Goal: Task Accomplishment & Management: Manage account settings

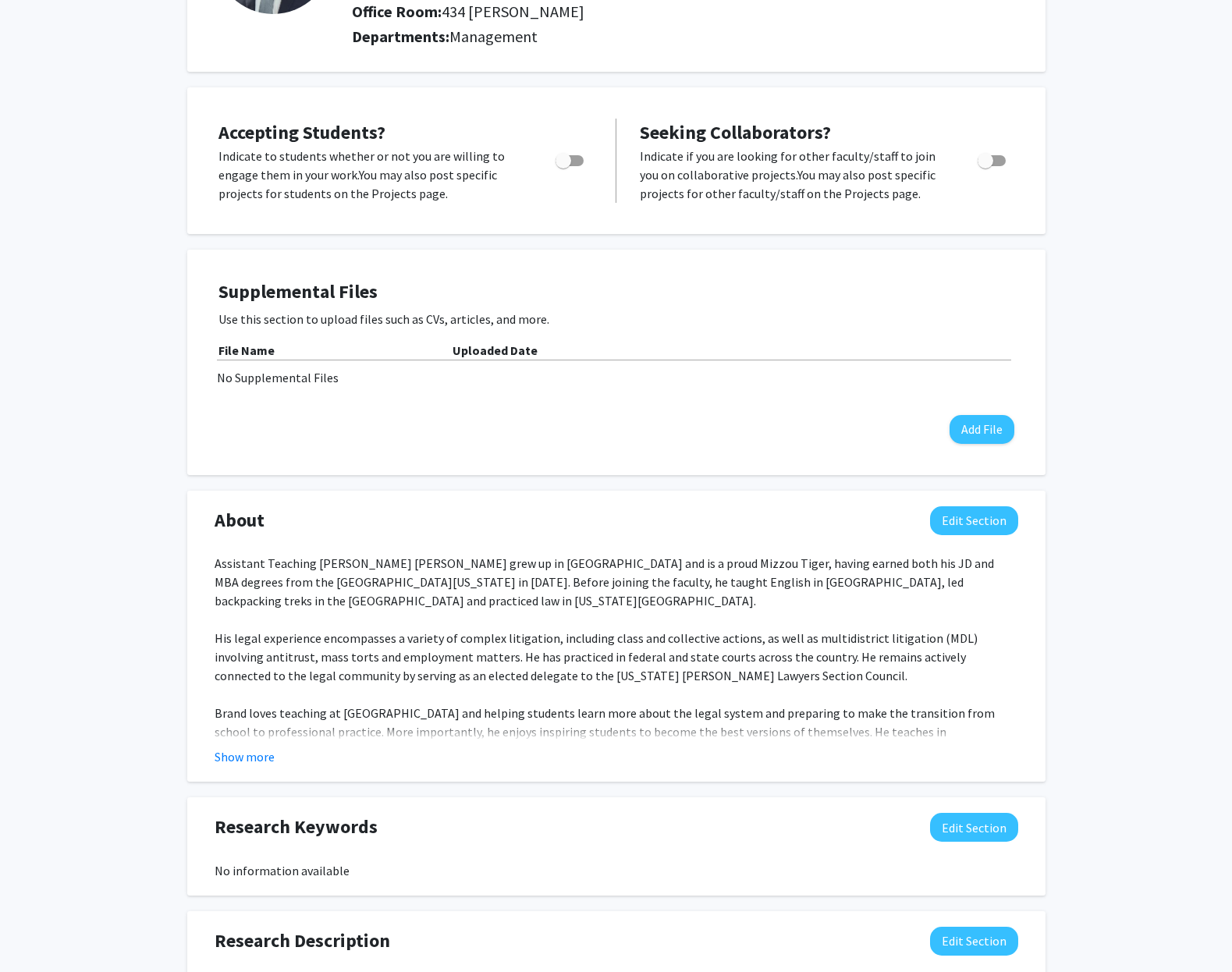
scroll to position [213, 0]
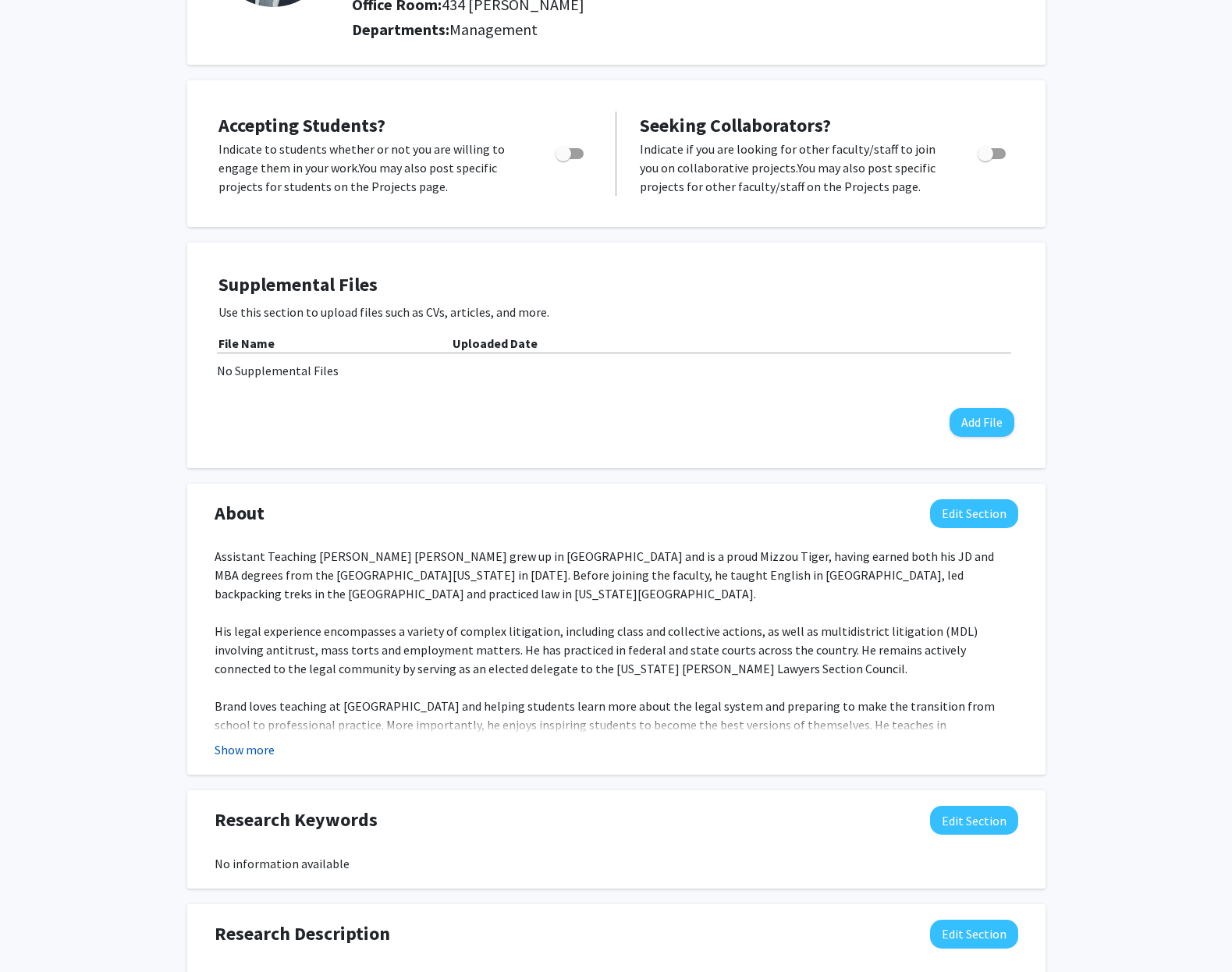
click at [255, 758] on button "Show more" at bounding box center [245, 750] width 60 height 19
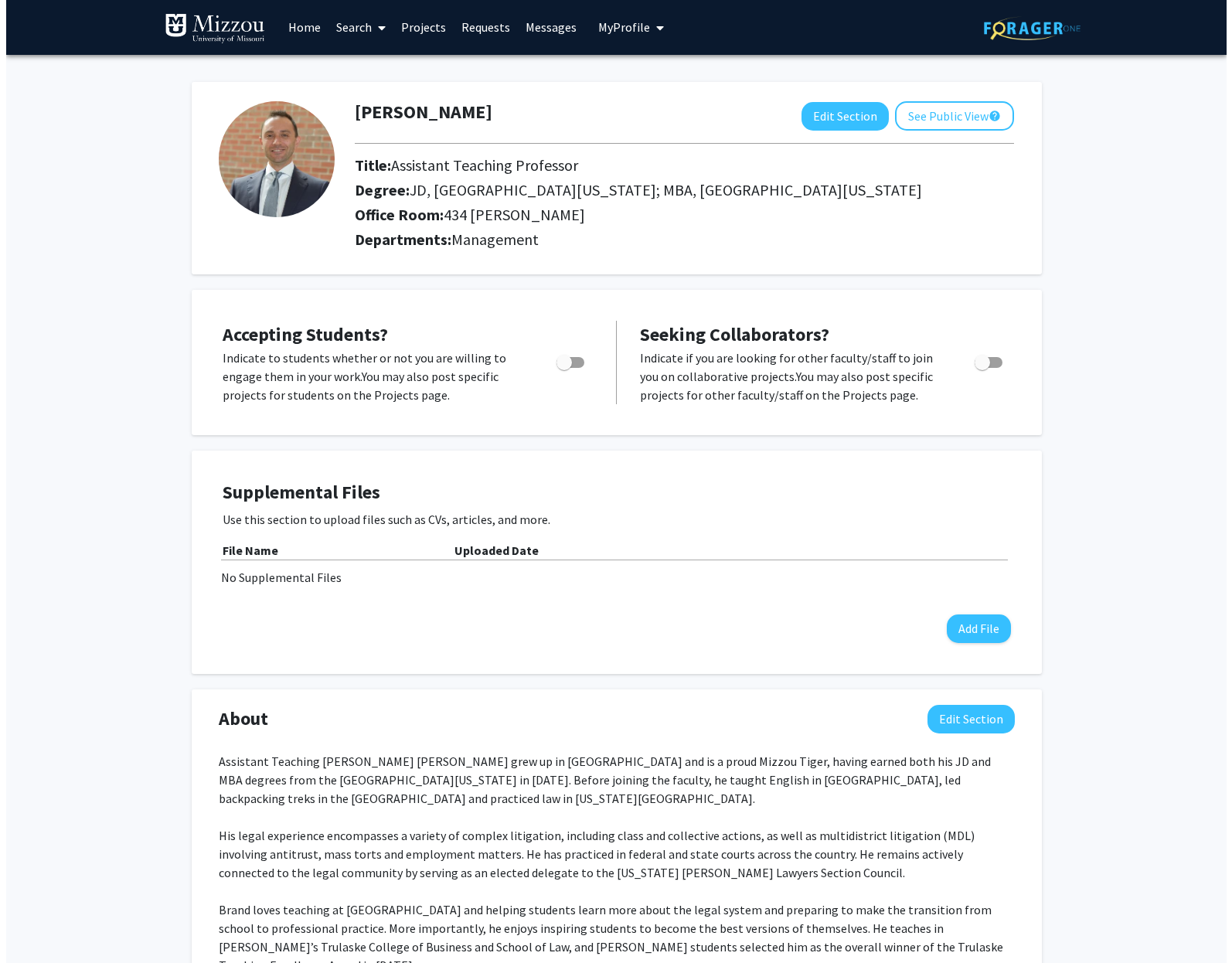
scroll to position [0, 0]
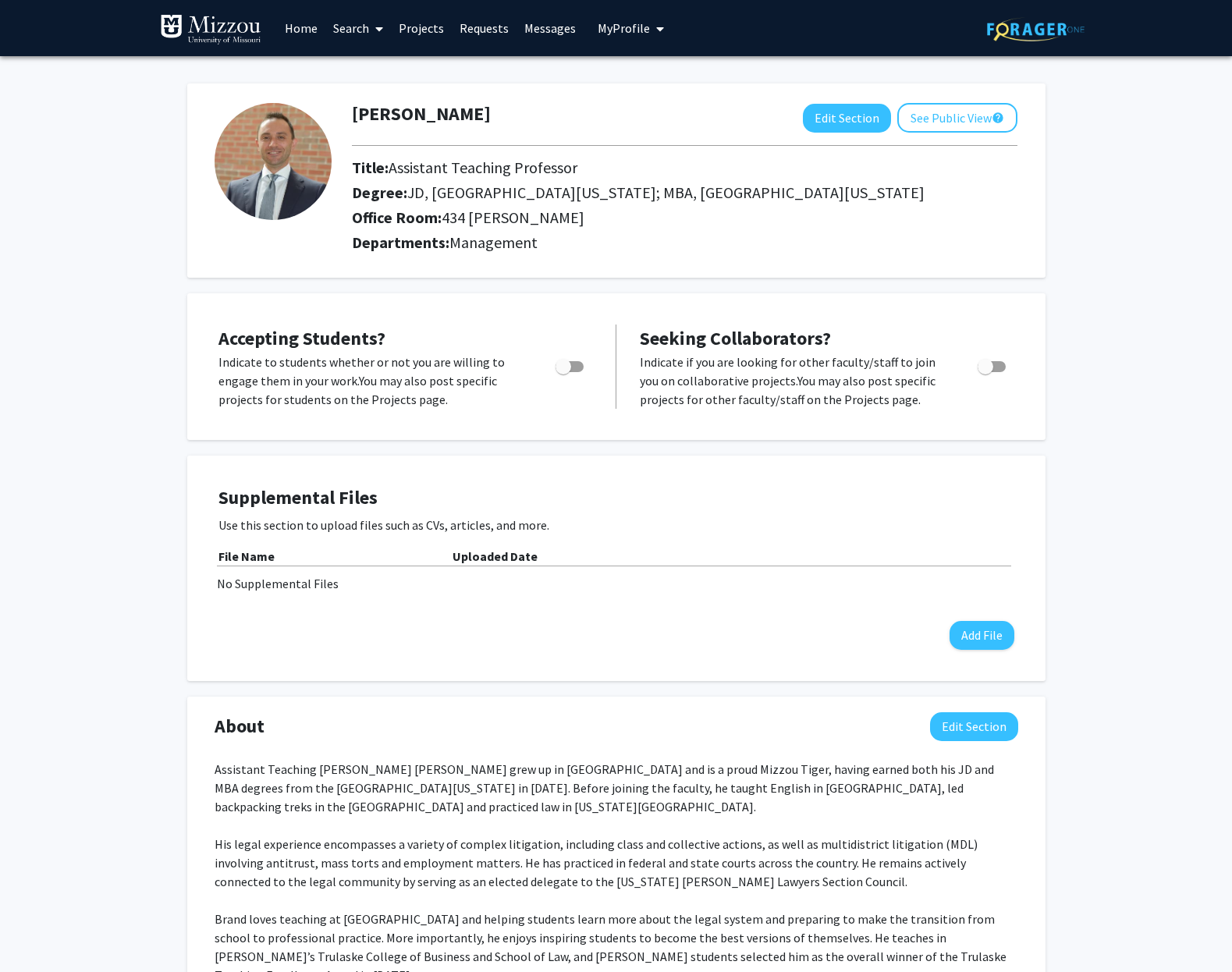
click at [577, 367] on span "Toggle" at bounding box center [569, 367] width 28 height 11
click at [564, 372] on input "Would you like to permit student requests?" at bounding box center [563, 372] width 1 height 1
click at [577, 367] on span "Toggle" at bounding box center [576, 367] width 16 height 16
click at [564, 372] on input "Would you like to permit student requests?" at bounding box center [563, 372] width 1 height 1
checkbox input "false"
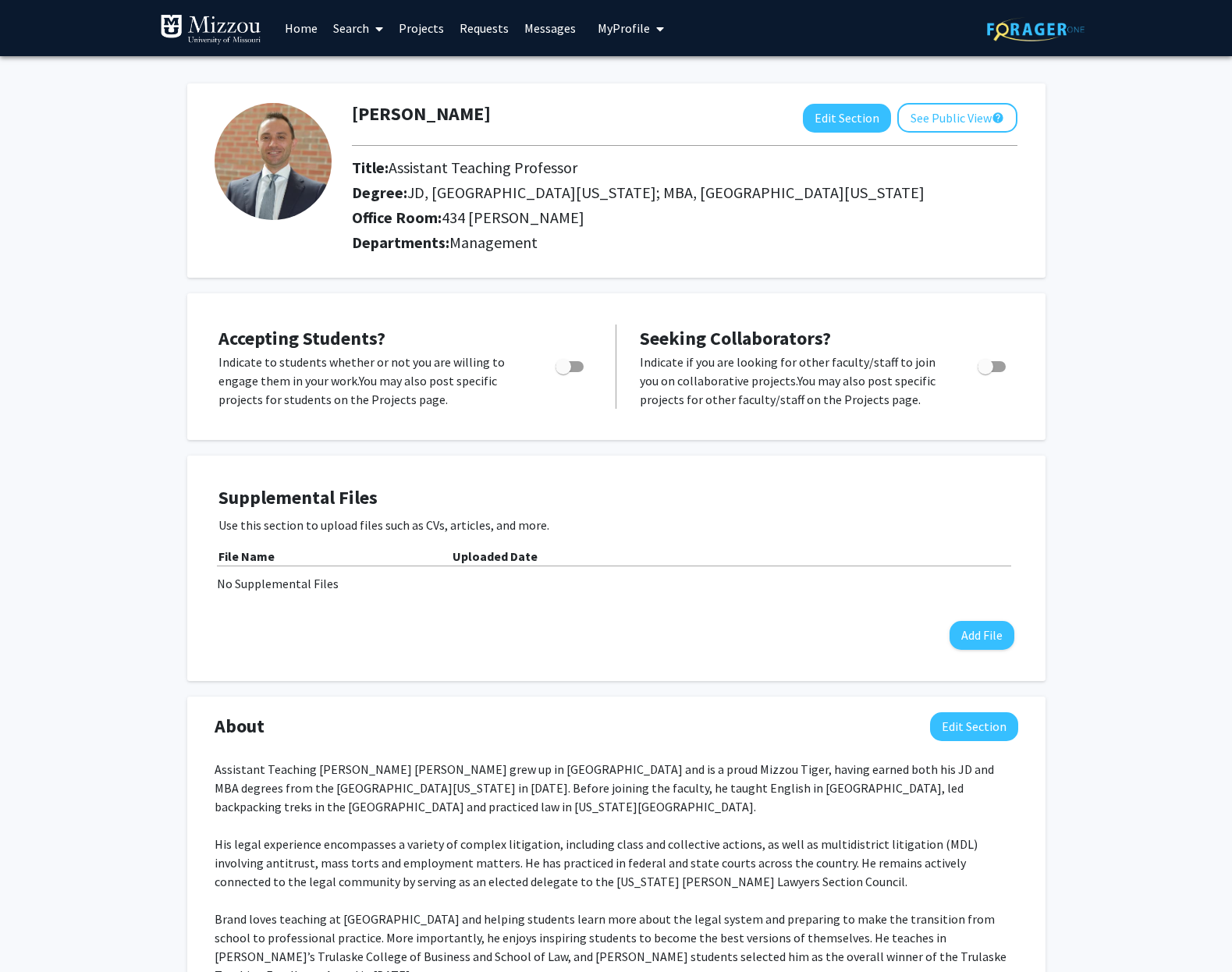
click at [817, 289] on div "[PERSON_NAME] Edit Section See Public View help Title: Assistant Teaching Profe…" at bounding box center [616, 782] width 858 height 1428
click at [935, 120] on button "See Public View help" at bounding box center [957, 117] width 120 height 29
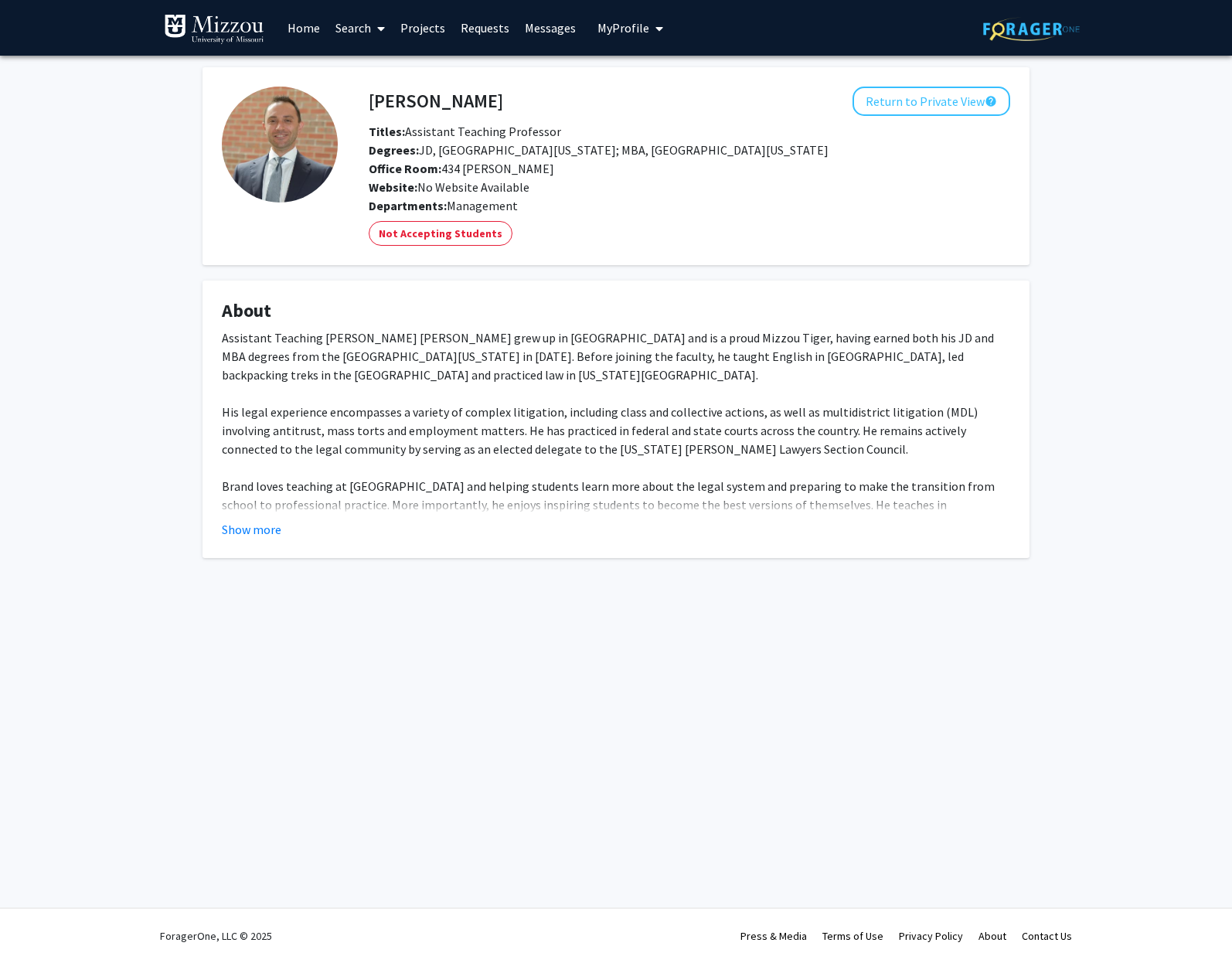
click at [657, 31] on icon "My profile dropdown to access profile and logout" at bounding box center [659, 28] width 7 height 12
click at [634, 142] on link "Log Out" at bounding box center [677, 142] width 139 height 19
